Goal: Transaction & Acquisition: Purchase product/service

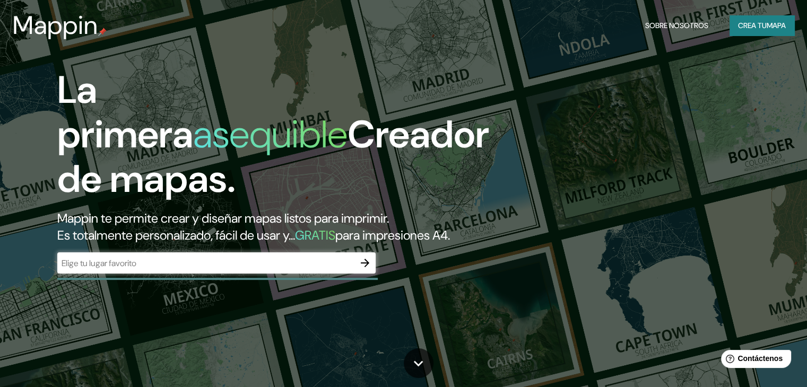
click at [196, 273] on div "​" at bounding box center [216, 263] width 318 height 21
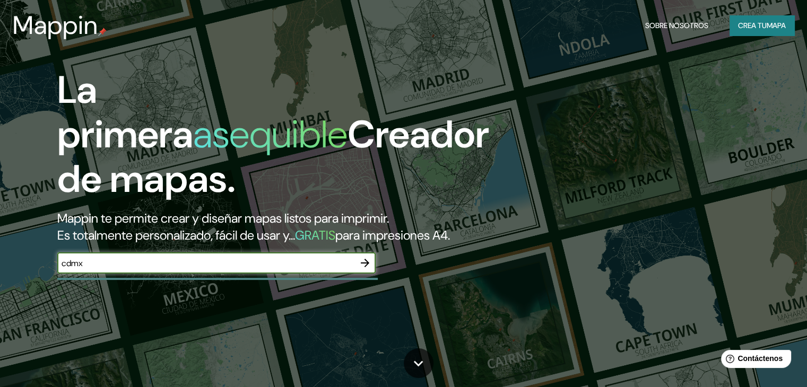
type input "cdmx"
click at [369, 270] on icon "button" at bounding box center [365, 263] width 13 height 13
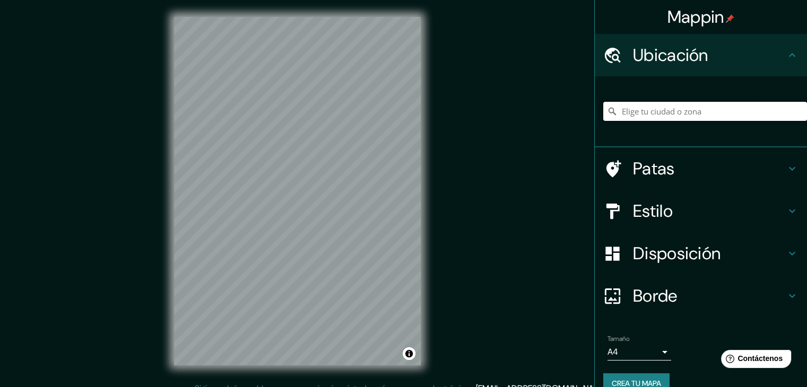
click at [664, 118] on input "Elige tu ciudad o zona" at bounding box center [705, 111] width 204 height 19
click at [673, 114] on input "Elige tu ciudad o zona" at bounding box center [705, 111] width 204 height 19
click at [675, 111] on input "Elige tu ciudad o zona" at bounding box center [705, 111] width 204 height 19
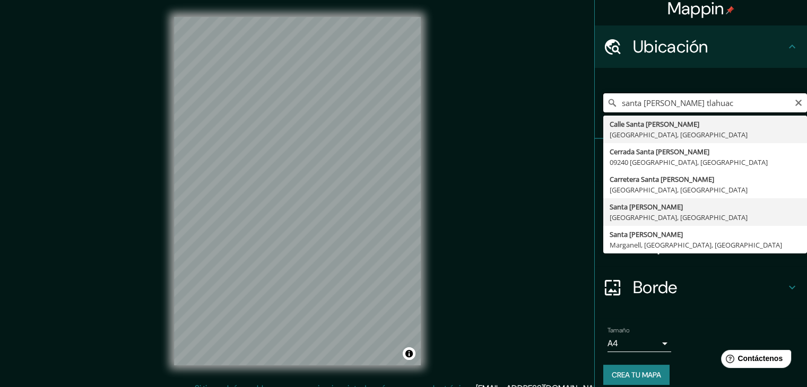
scroll to position [19, 0]
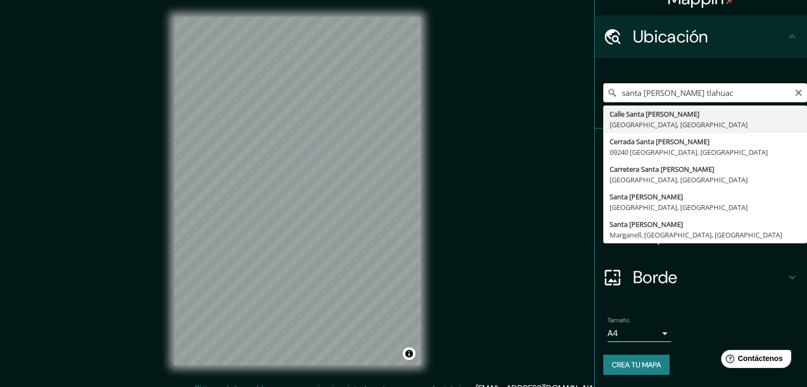
drag, startPoint x: 690, startPoint y: 88, endPoint x: 600, endPoint y: 92, distance: 90.9
click at [603, 92] on div "santa [PERSON_NAME] tlahuac [GEOGRAPHIC_DATA][PERSON_NAME], [GEOGRAPHIC_DATA] […" at bounding box center [705, 92] width 204 height 19
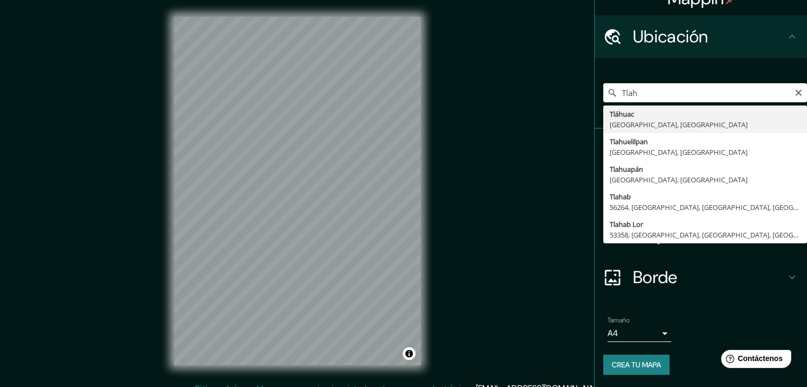
type input "[GEOGRAPHIC_DATA], [GEOGRAPHIC_DATA], [GEOGRAPHIC_DATA]"
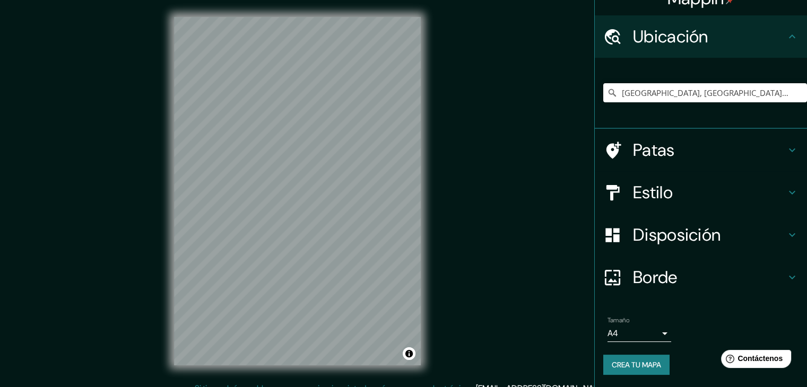
click at [321, 179] on div "© Mapbox © OpenStreetMap Improve this map" at bounding box center [297, 191] width 281 height 383
click at [655, 339] on body "Mappin Ubicación Tláhuac, [GEOGRAPHIC_DATA], [GEOGRAPHIC_DATA] [GEOGRAPHIC_DATA…" at bounding box center [403, 193] width 807 height 387
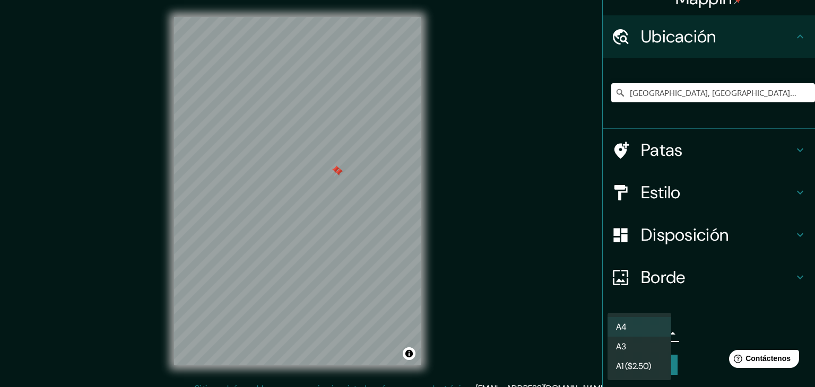
click at [740, 319] on div at bounding box center [407, 193] width 815 height 387
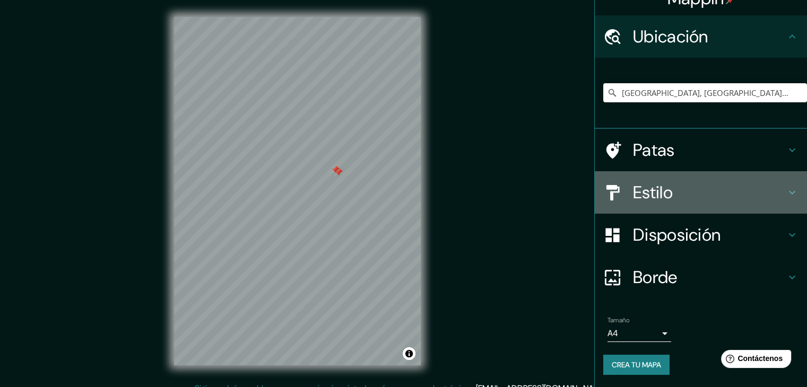
click at [608, 193] on icon at bounding box center [612, 193] width 19 height 19
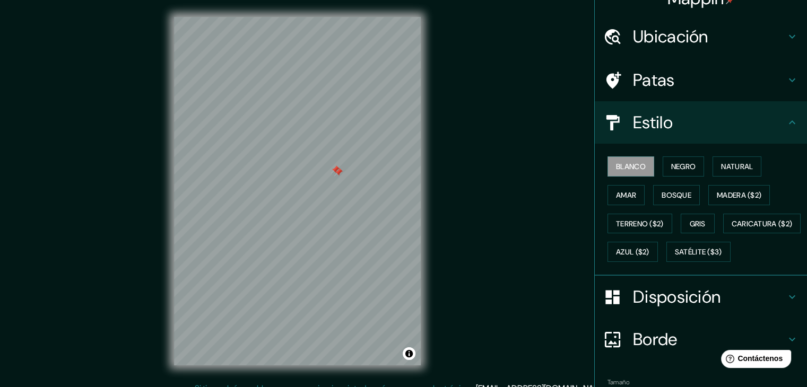
click at [607, 119] on icon at bounding box center [612, 123] width 19 height 19
click at [333, 170] on div at bounding box center [335, 170] width 8 height 8
click at [336, 170] on div at bounding box center [338, 172] width 8 height 8
click at [674, 162] on font "Negro" at bounding box center [683, 167] width 25 height 10
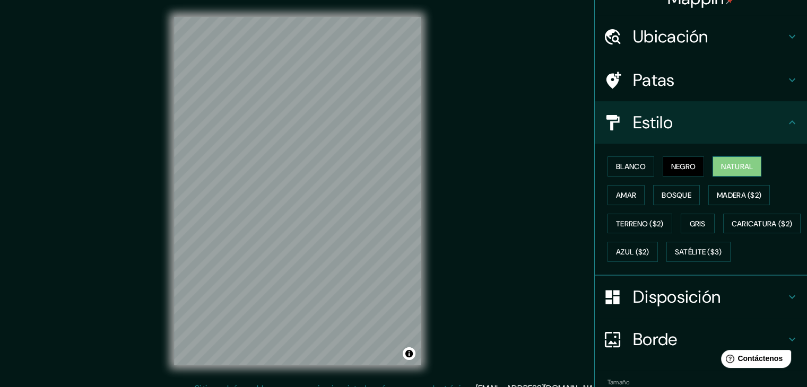
click at [721, 164] on font "Natural" at bounding box center [737, 167] width 32 height 10
click at [616, 191] on font "Amar" at bounding box center [626, 196] width 20 height 10
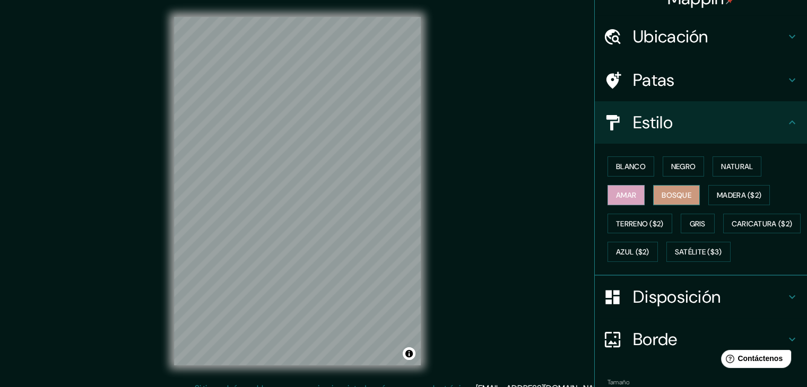
click at [669, 198] on font "Bosque" at bounding box center [677, 196] width 30 height 10
click at [649, 228] on font "Terreno ($2)" at bounding box center [640, 224] width 48 height 14
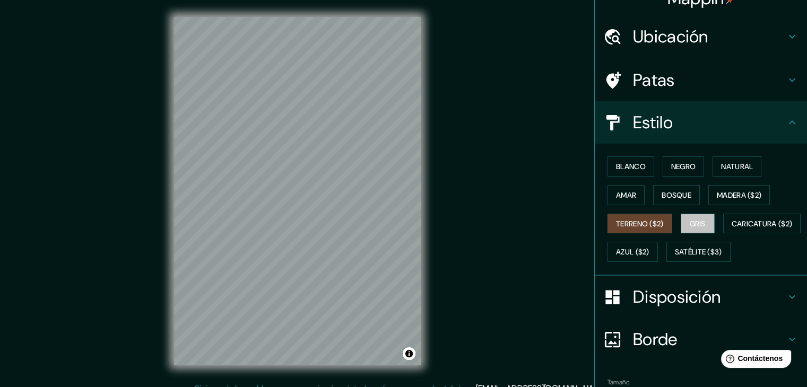
click at [698, 228] on font "Gris" at bounding box center [698, 224] width 16 height 14
click at [643, 264] on div "Blanco Negro Natural Amar Bosque Madera ($2) Terreno ($2) Gris Caricatura ($2) …" at bounding box center [705, 209] width 204 height 114
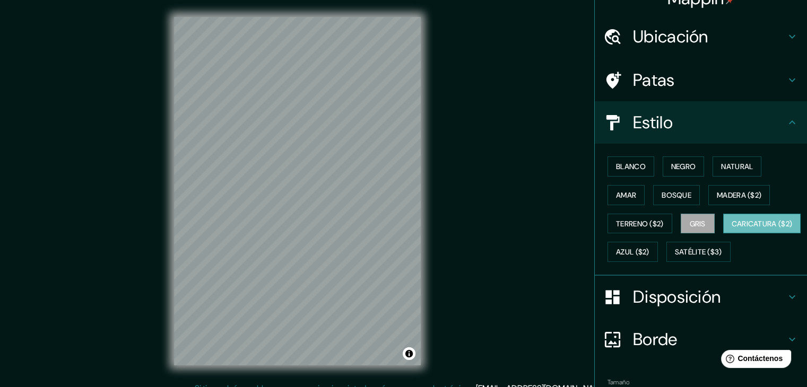
click at [732, 229] on font "Caricatura ($2)" at bounding box center [762, 224] width 61 height 10
click at [682, 248] on div "Blanco Negro Natural Amar Bosque Madera ($2) Terreno ($2) Gris Caricatura ($2) …" at bounding box center [705, 209] width 204 height 114
click at [675, 257] on font "Satélite ($3)" at bounding box center [698, 253] width 47 height 10
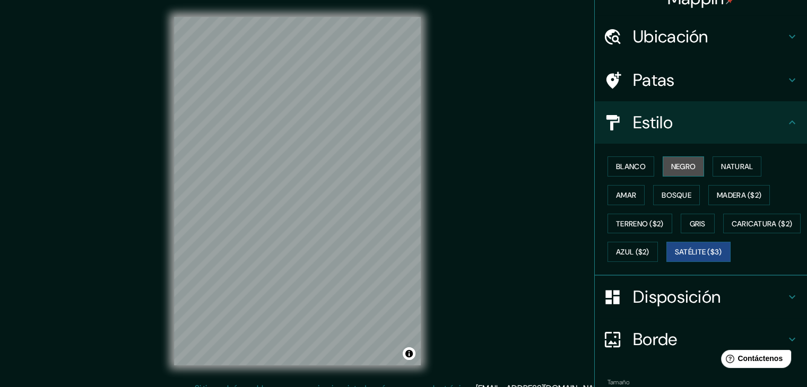
click at [678, 172] on font "Negro" at bounding box center [683, 167] width 25 height 14
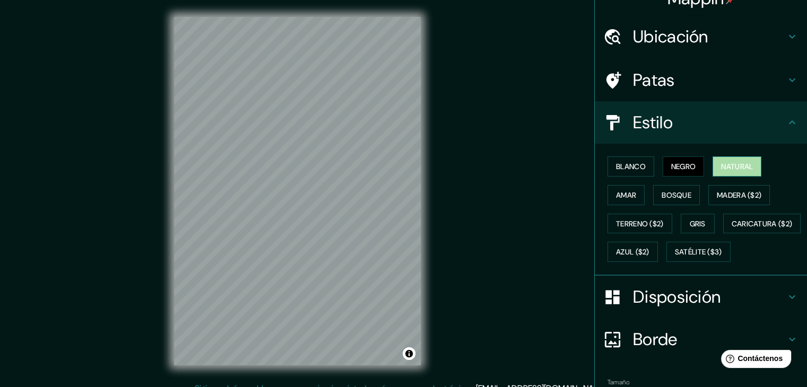
click at [738, 166] on font "Natural" at bounding box center [737, 167] width 32 height 10
click at [623, 198] on font "Amar" at bounding box center [626, 196] width 20 height 10
click at [669, 175] on button "Negro" at bounding box center [684, 167] width 42 height 20
click at [670, 192] on font "Bosque" at bounding box center [677, 196] width 30 height 10
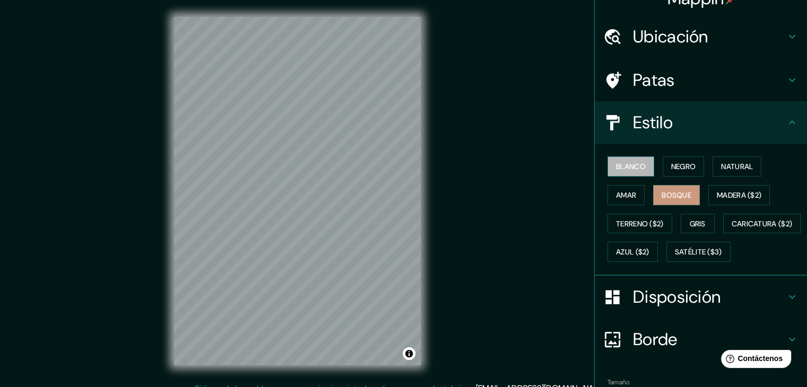
click at [646, 166] on button "Blanco" at bounding box center [631, 167] width 47 height 20
click at [671, 168] on font "Negro" at bounding box center [683, 167] width 25 height 10
click at [624, 169] on font "Blanco" at bounding box center [631, 167] width 30 height 10
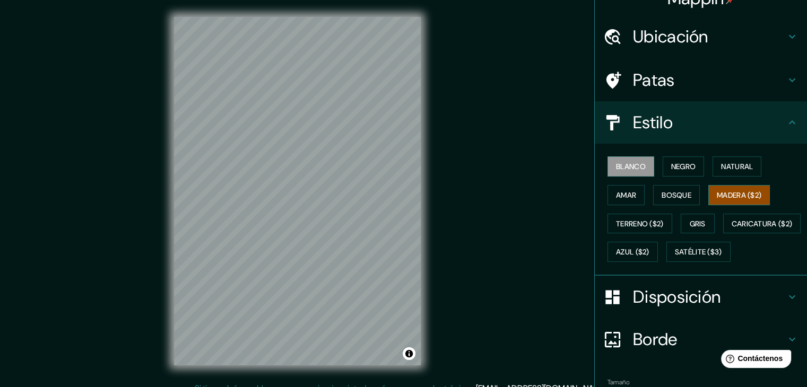
click at [743, 193] on font "Madera ($2)" at bounding box center [739, 196] width 45 height 10
click at [640, 226] on font "Terreno ($2)" at bounding box center [640, 224] width 48 height 10
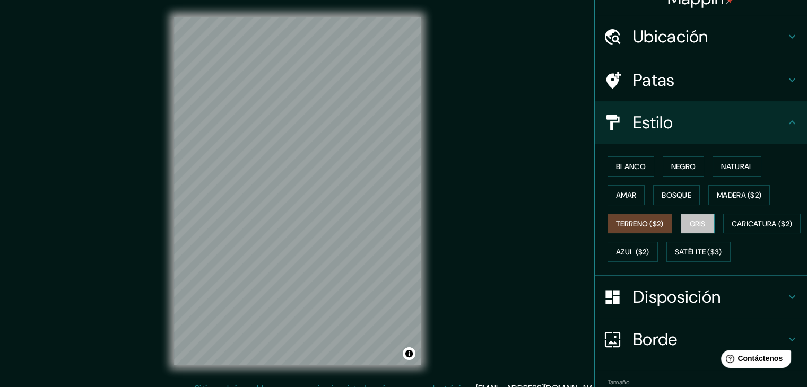
click at [690, 222] on font "Gris" at bounding box center [698, 224] width 16 height 10
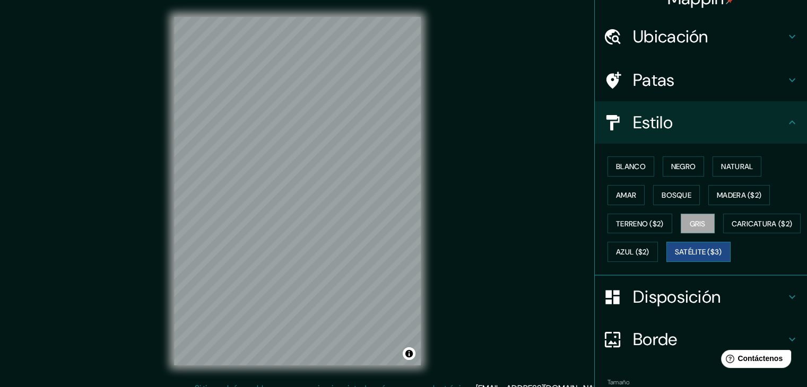
click at [675, 257] on font "Satélite ($3)" at bounding box center [698, 253] width 47 height 10
click at [423, 218] on div "© Mapbox © OpenStreetMap Improve this map © Maxar" at bounding box center [297, 191] width 281 height 383
click at [620, 160] on font "Blanco" at bounding box center [631, 167] width 30 height 14
